Goal: Information Seeking & Learning: Learn about a topic

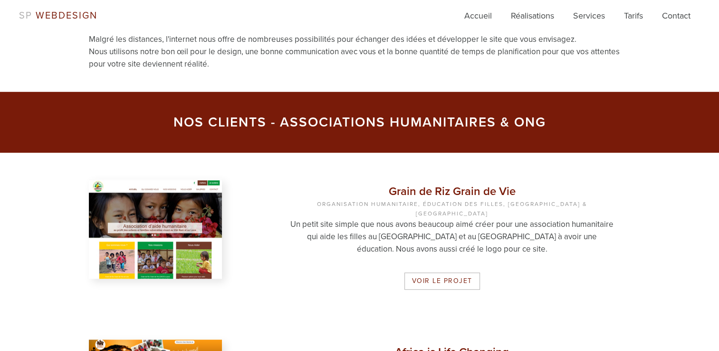
scroll to position [565, 0]
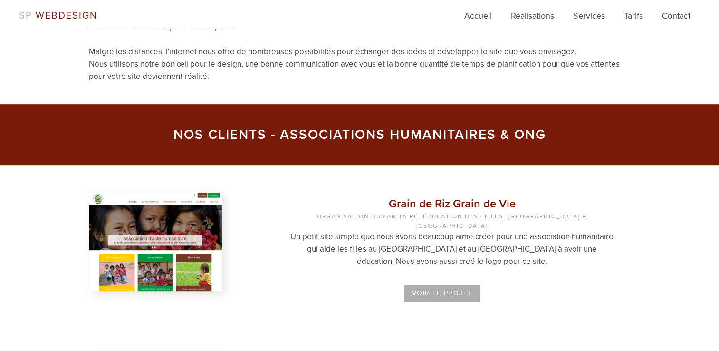
click at [445, 285] on link "Voir le projet" at bounding box center [442, 293] width 76 height 17
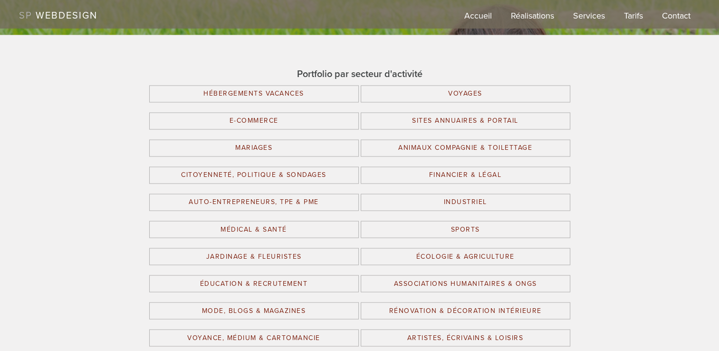
scroll to position [1577, 0]
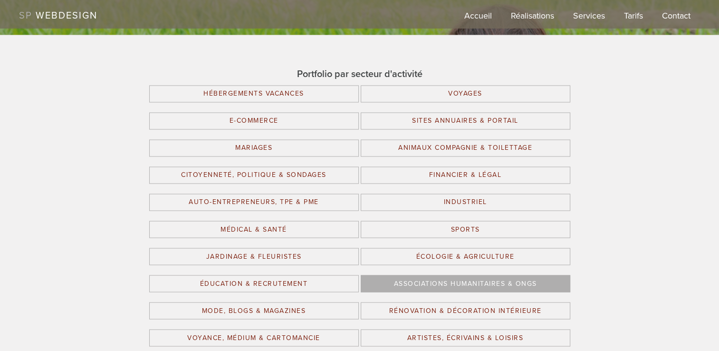
click at [517, 281] on link "Associations Humanitaires & ONGs" at bounding box center [466, 283] width 210 height 17
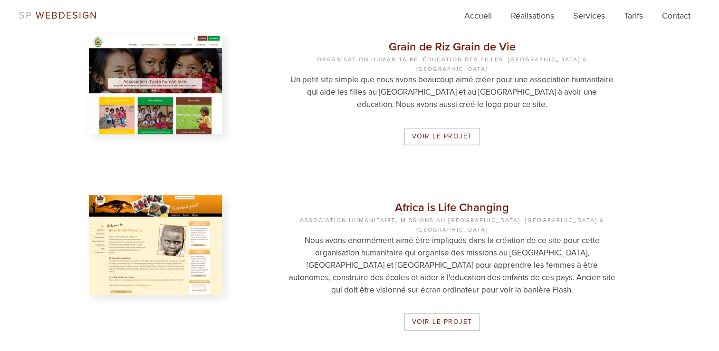
scroll to position [684, 0]
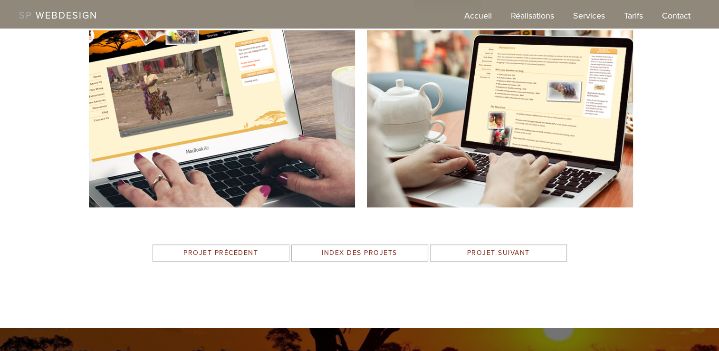
scroll to position [539, 0]
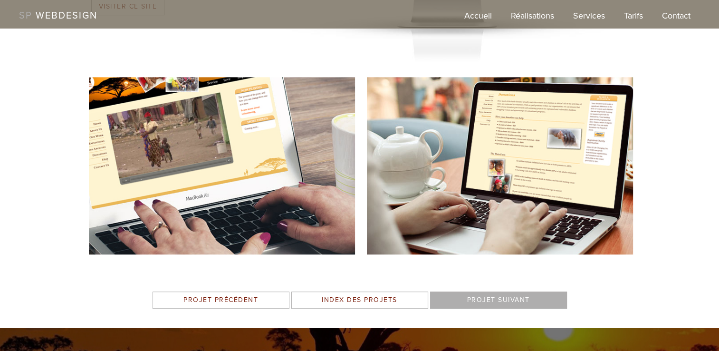
click at [471, 306] on link "Projet Suivant" at bounding box center [498, 299] width 137 height 17
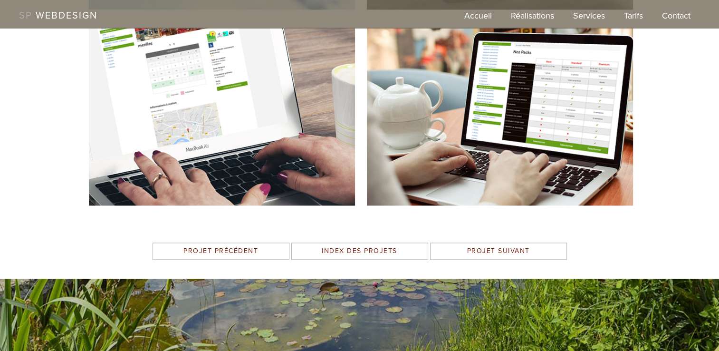
scroll to position [1177, 0]
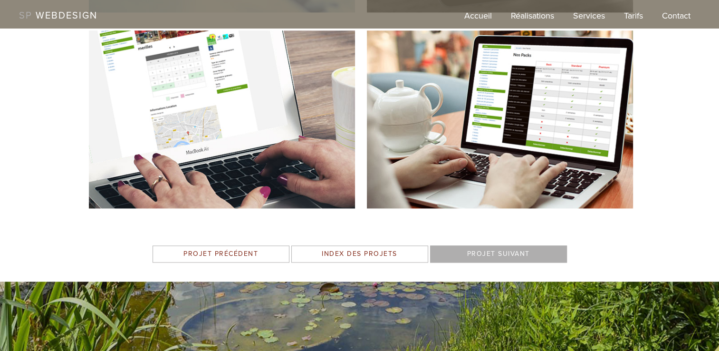
click at [536, 257] on link "Projet Suivant" at bounding box center [498, 253] width 137 height 17
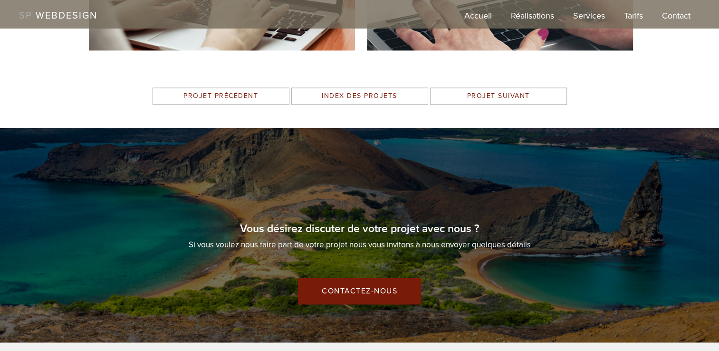
scroll to position [1064, 0]
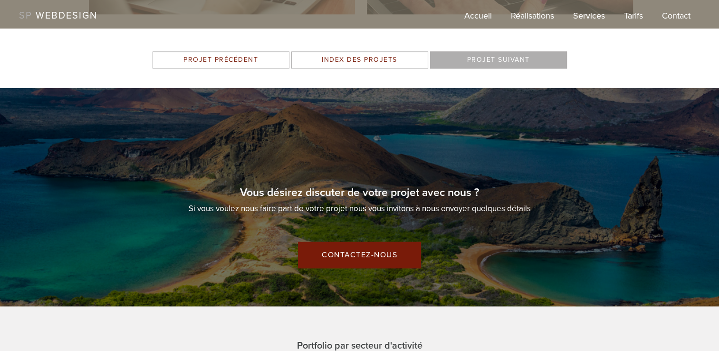
click at [528, 64] on link "Projet Suivant" at bounding box center [498, 59] width 137 height 17
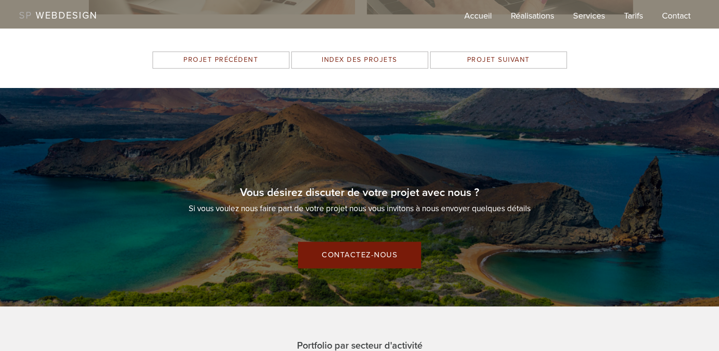
click at [502, 121] on section "Vous désirez discuter de votre projet avec nous ? Si vous voulez nous faire par…" at bounding box center [359, 196] width 719 height 219
click at [535, 12] on link "Réalisations" at bounding box center [532, 19] width 43 height 19
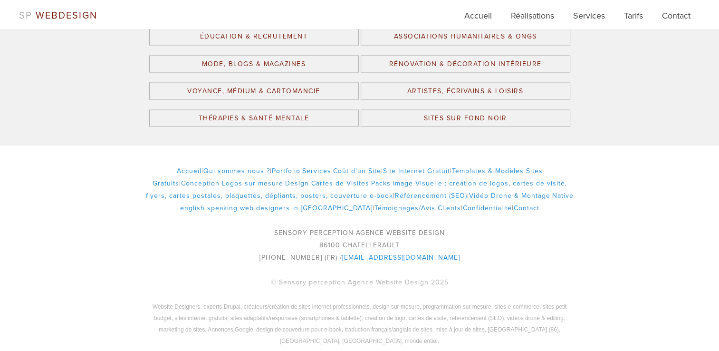
scroll to position [1749, 0]
click at [406, 253] on link "[EMAIL_ADDRESS][DOMAIN_NAME]" at bounding box center [401, 256] width 118 height 8
click at [553, 213] on div "Accueil | Qui sommes nous ? | Portfolio | Services | Coût d'un Site | Site Inte…" at bounding box center [360, 253] width 456 height 181
drag, startPoint x: 454, startPoint y: 255, endPoint x: 341, endPoint y: 251, distance: 113.1
click at [341, 251] on p "SENSORY PERCEPTION AGENCE WEBSITE DESIGN 86100 CHATELLERAULT [PHONE_NUMBER] (FR…" at bounding box center [360, 243] width 428 height 37
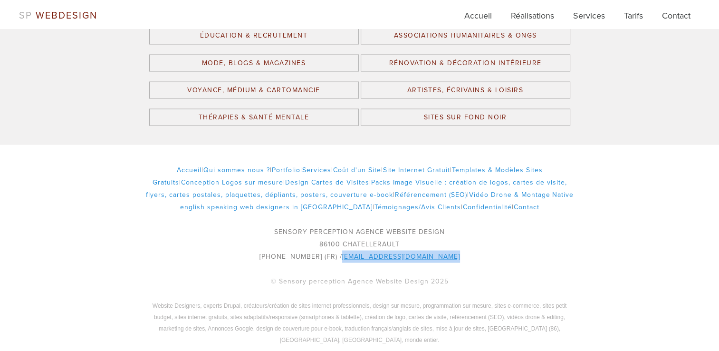
drag, startPoint x: 341, startPoint y: 251, endPoint x: 372, endPoint y: 252, distance: 31.8
copy link "[EMAIL_ADDRESS][DOMAIN_NAME]"
